Goal: Check status

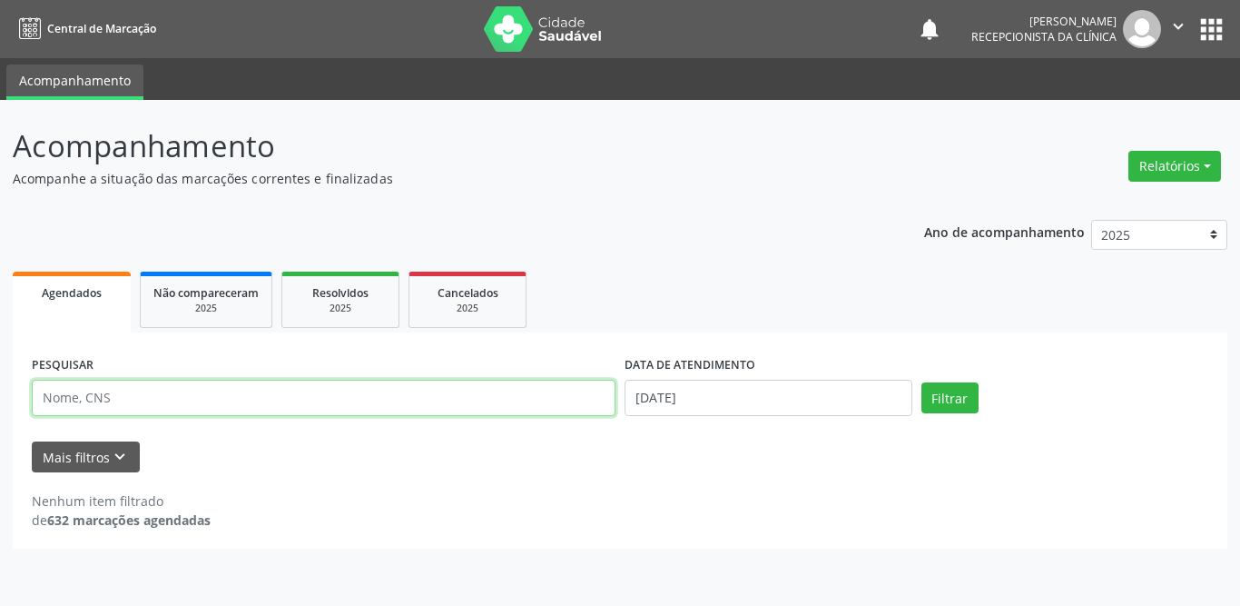
click at [143, 395] on input "text" at bounding box center [324, 398] width 584 height 36
click at [31, 400] on div "PESQUISAR raussa" at bounding box center [323, 389] width 593 height 77
click at [112, 401] on input "raussa" at bounding box center [324, 398] width 584 height 36
type input "raussa"
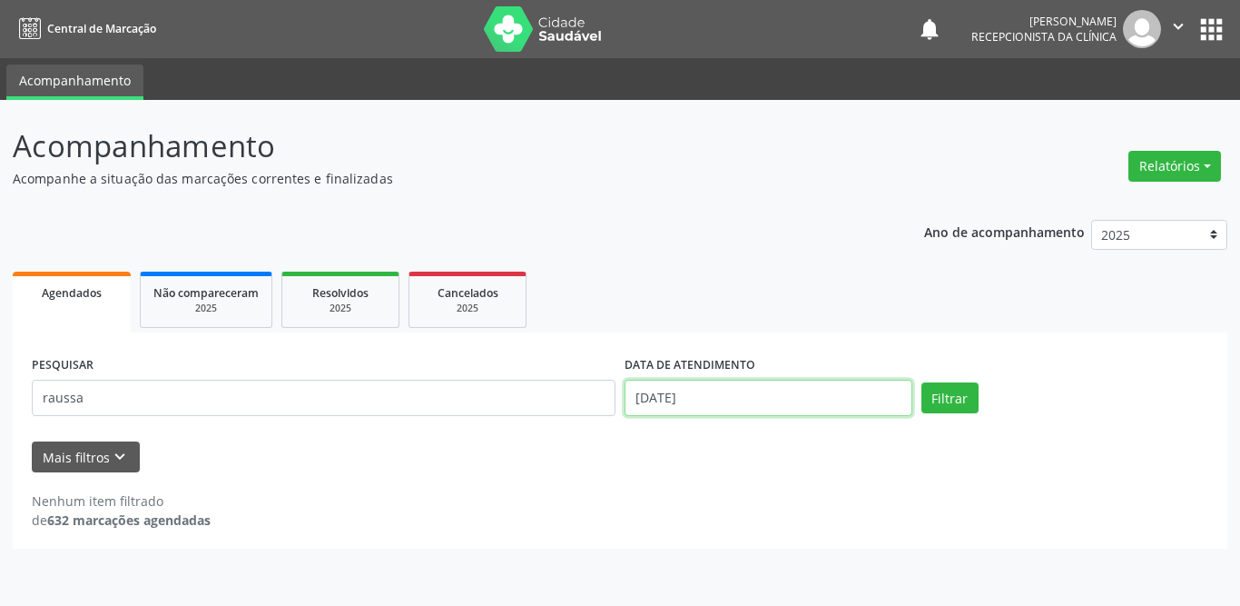
click at [702, 388] on input "[DATE]" at bounding box center [769, 398] width 288 height 36
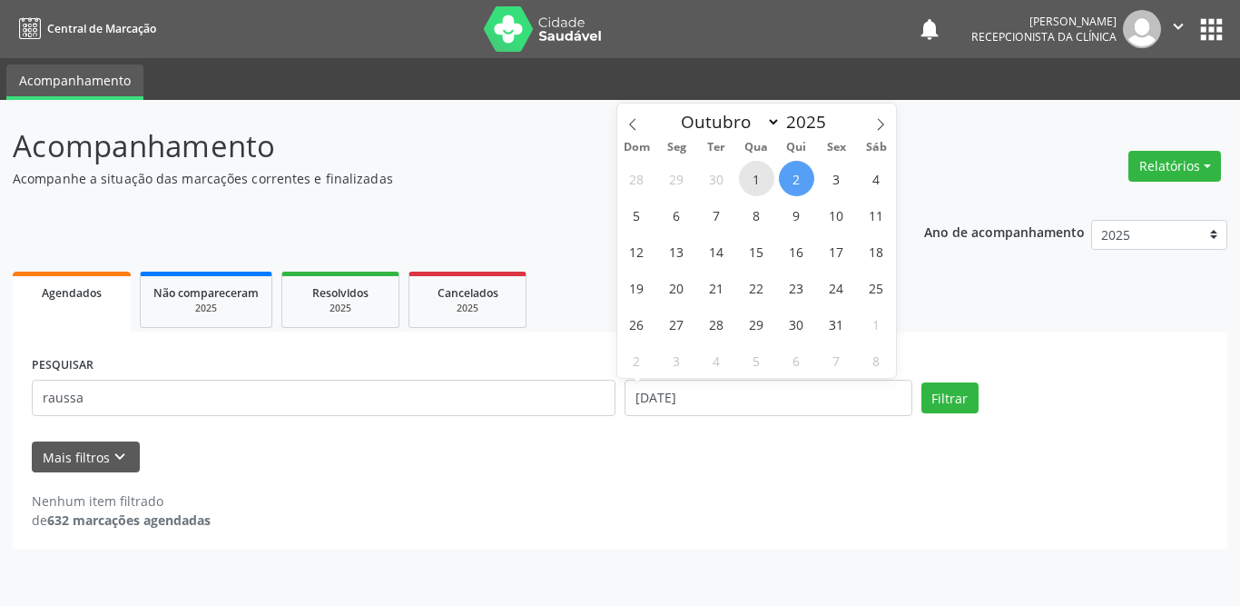
click at [753, 181] on span "1" at bounding box center [756, 178] width 35 height 35
type input "[DATE]"
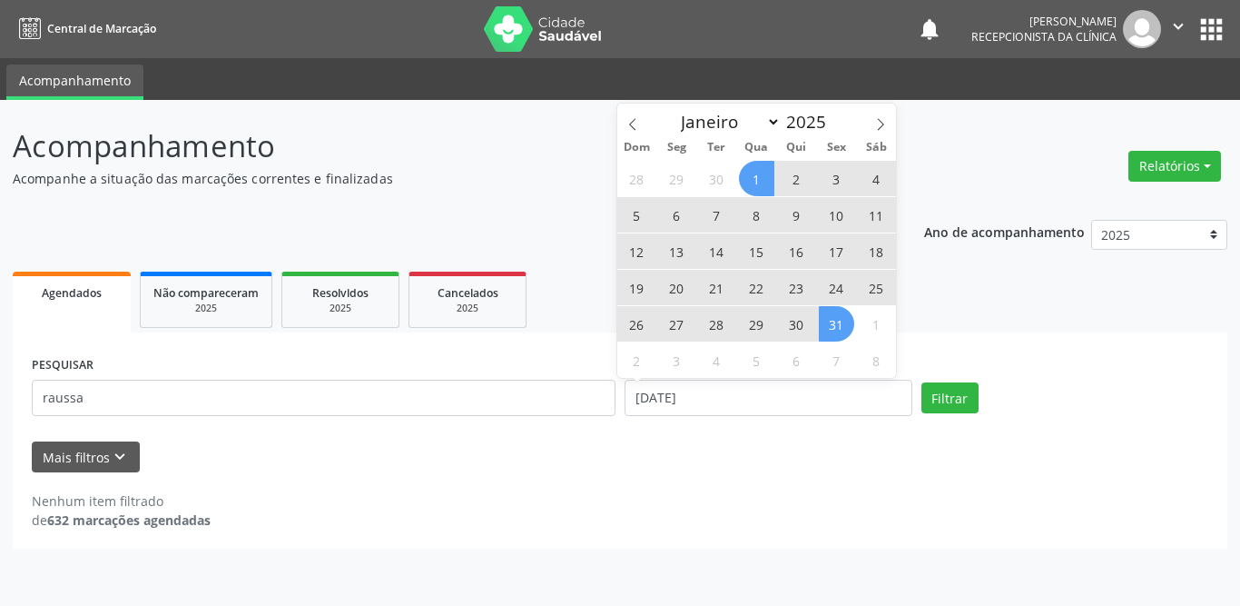
click at [837, 323] on span "31" at bounding box center [836, 323] width 35 height 35
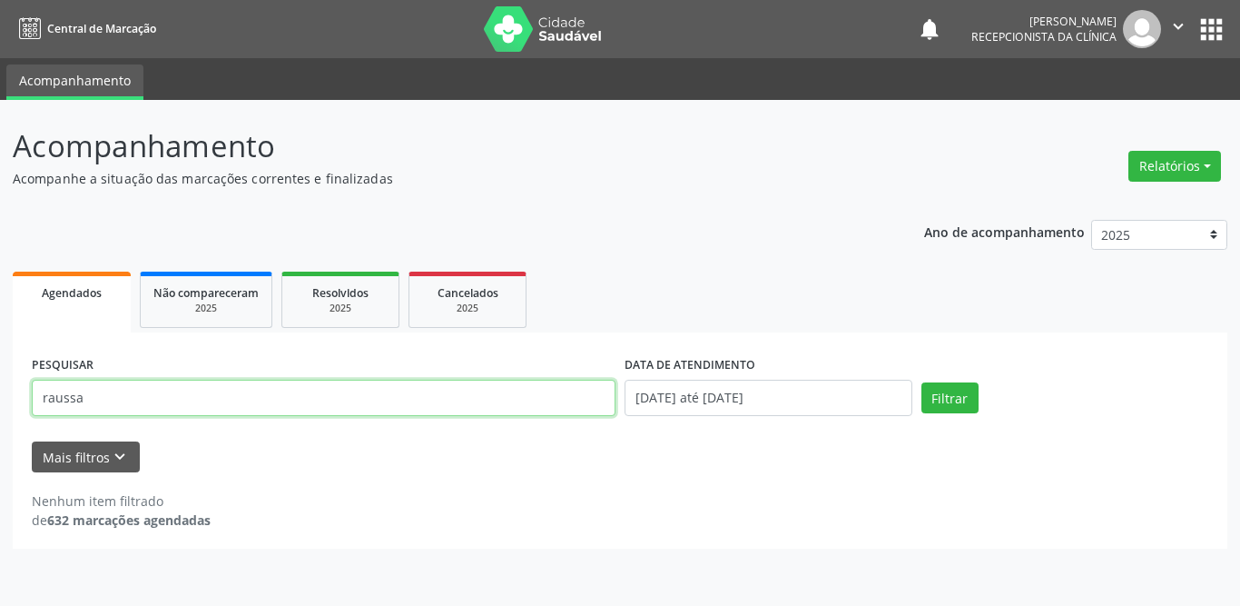
click at [291, 398] on input "raussa" at bounding box center [324, 398] width 584 height 36
type input "rayssa"
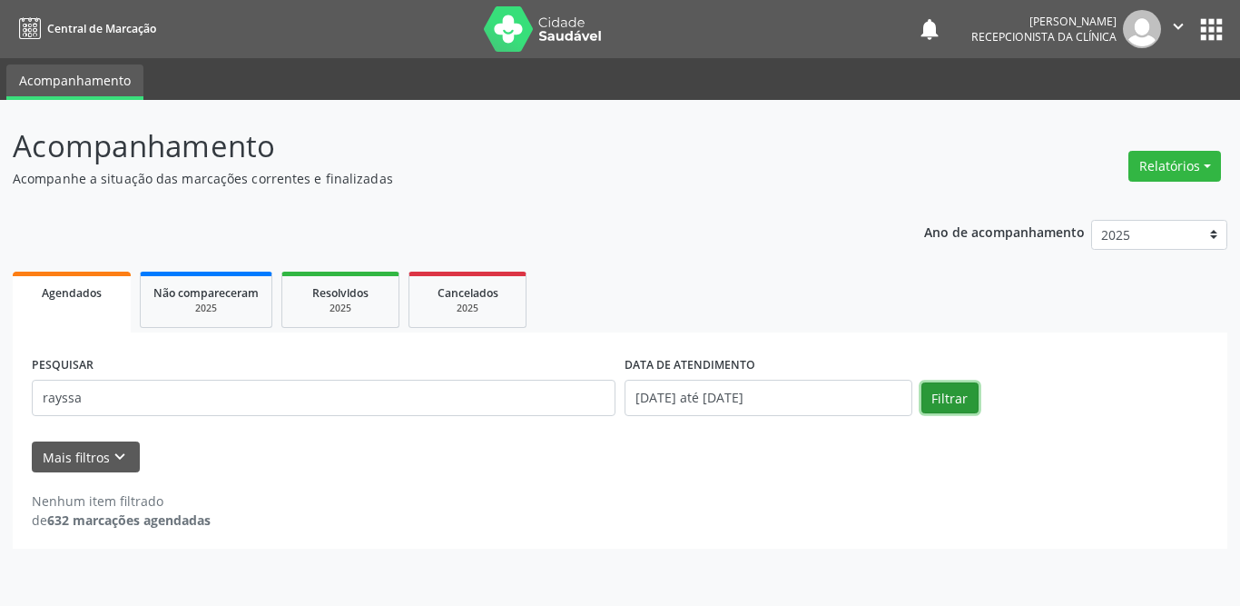
click at [953, 399] on button "Filtrar" at bounding box center [950, 397] width 57 height 31
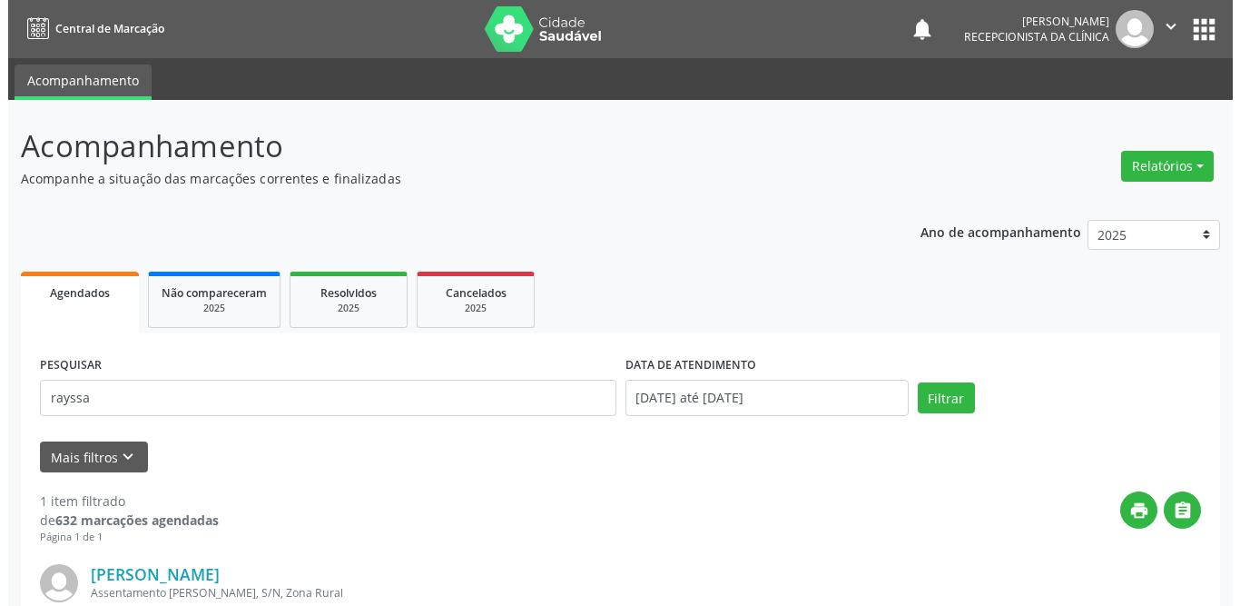
scroll to position [216, 0]
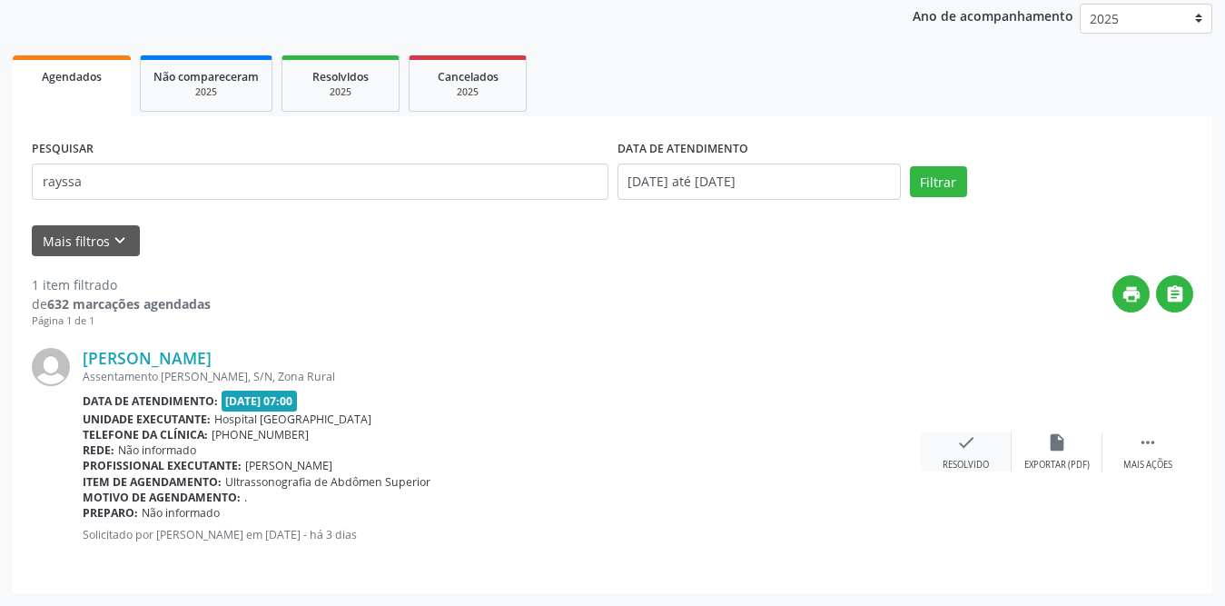
click at [963, 451] on icon "check" at bounding box center [966, 442] width 20 height 20
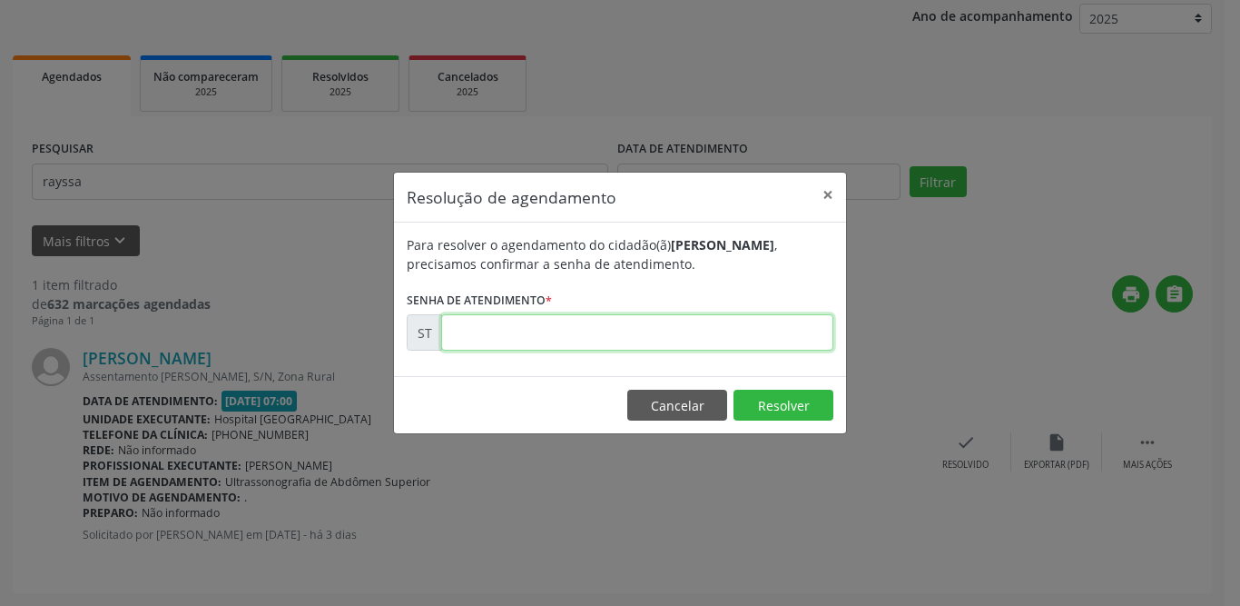
click at [595, 329] on input "text" at bounding box center [637, 332] width 392 height 36
type input "00024853"
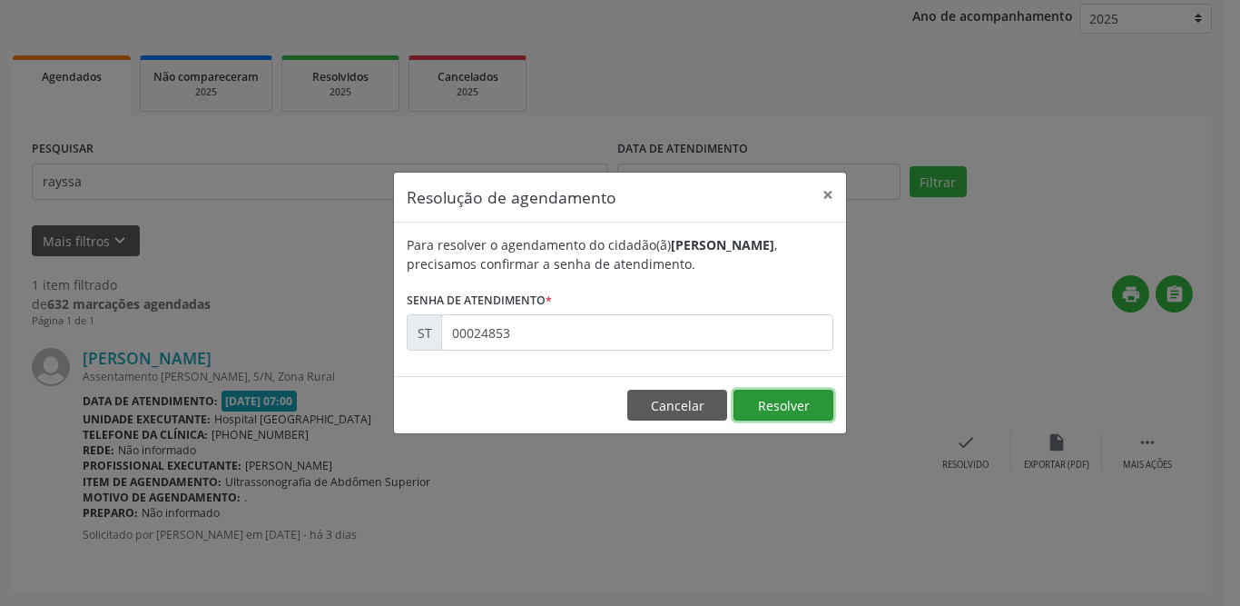
click at [798, 406] on button "Resolver" at bounding box center [784, 405] width 100 height 31
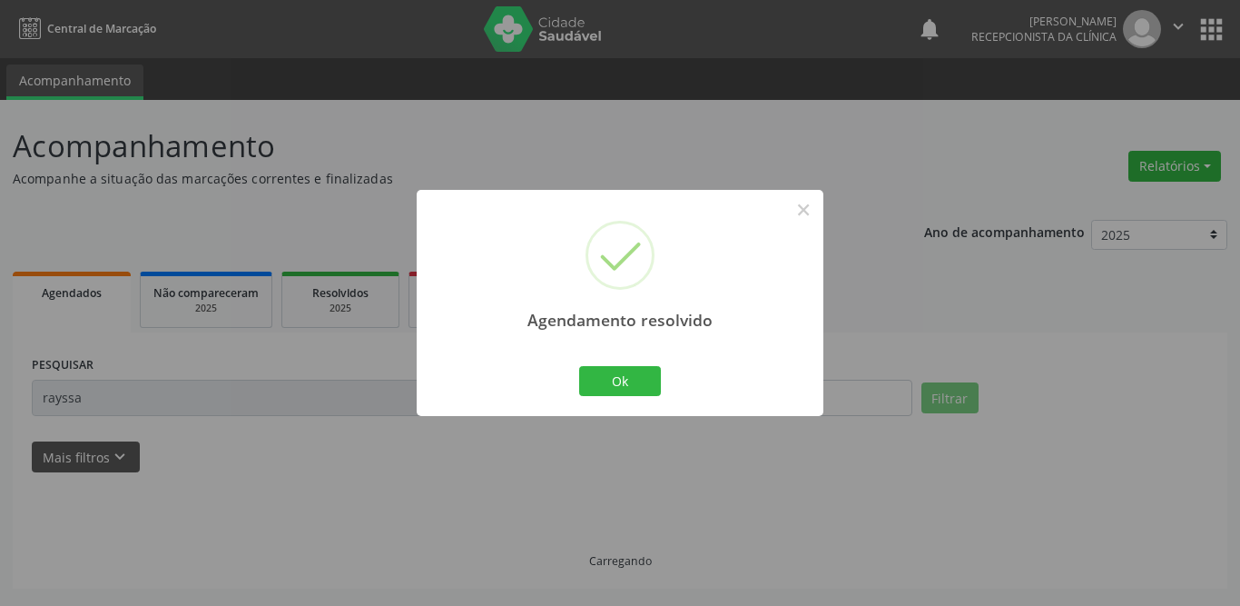
scroll to position [0, 0]
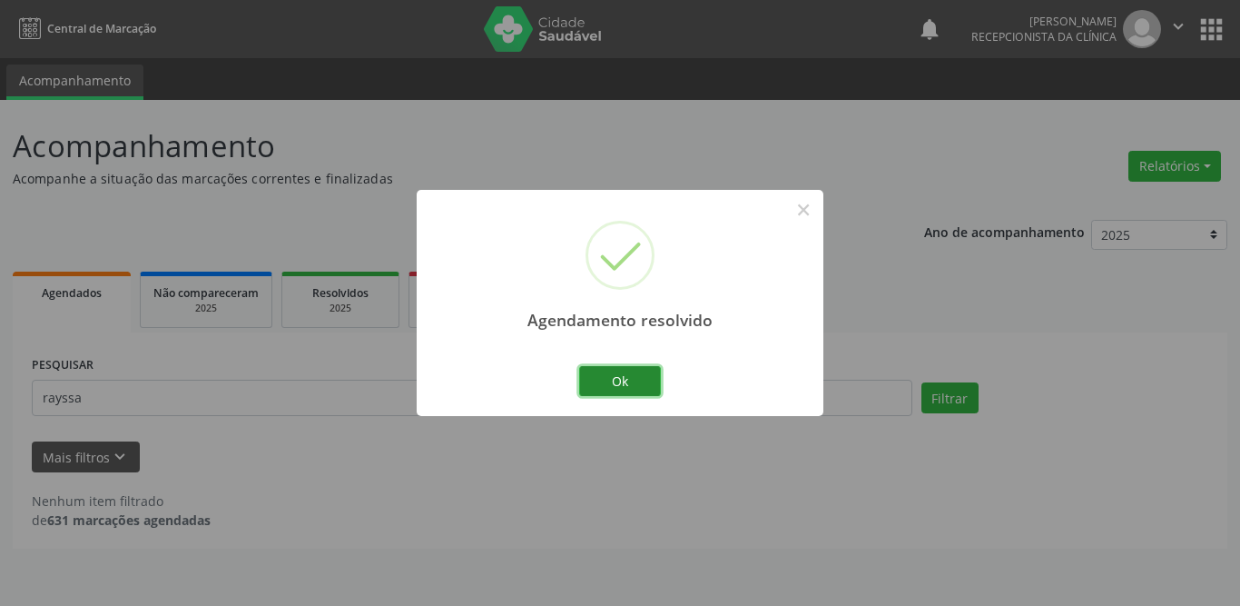
click at [589, 387] on button "Ok" at bounding box center [620, 381] width 82 height 31
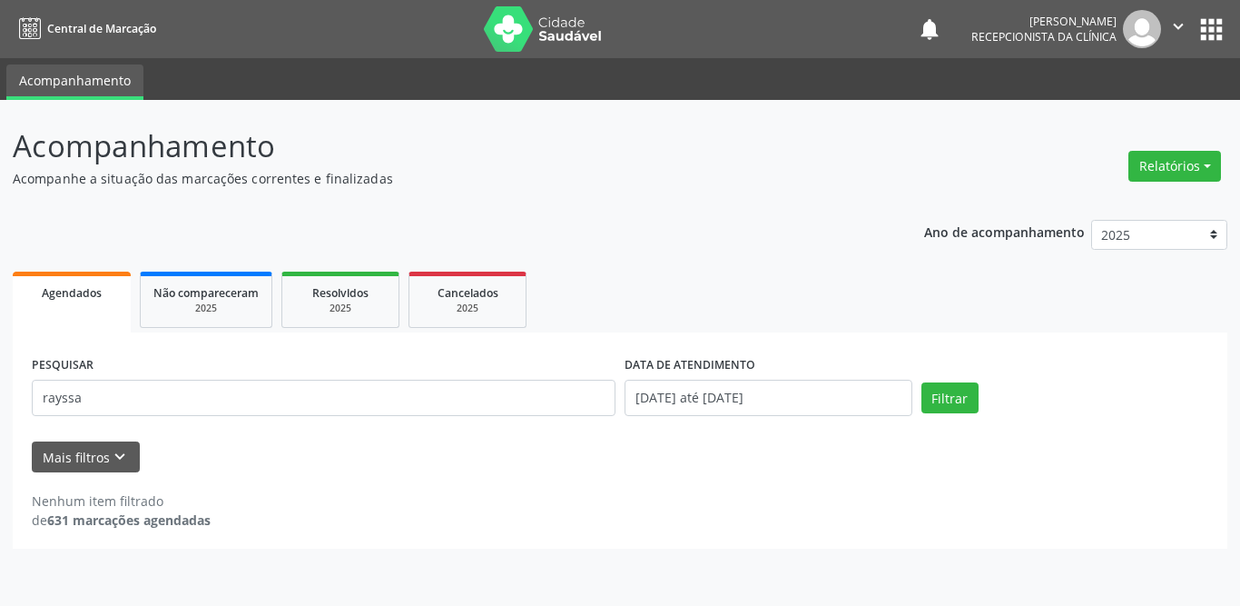
click at [143, 605] on div "Acompanhamento Acompanhe a situação das marcações correntes e finalizadas Relat…" at bounding box center [620, 353] width 1240 height 506
